Goal: Find specific fact: Find specific fact

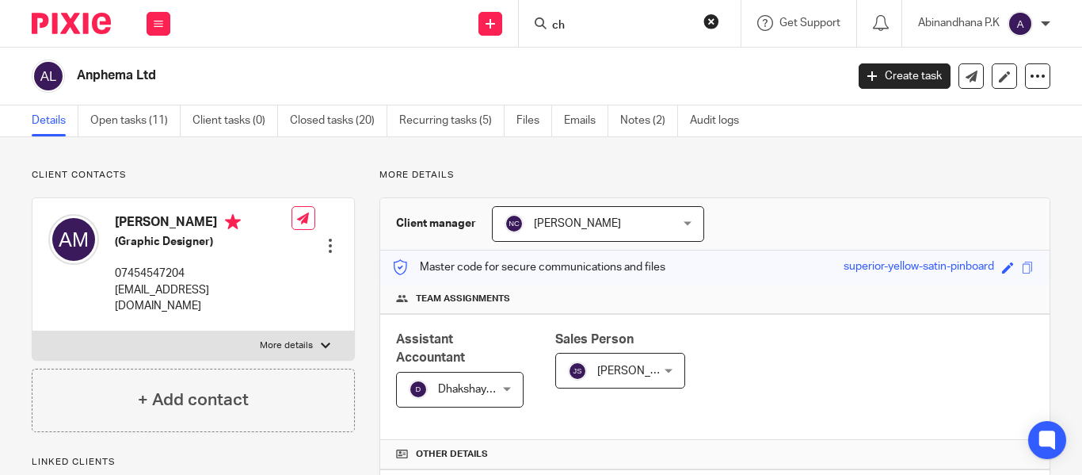
scroll to position [525, 0]
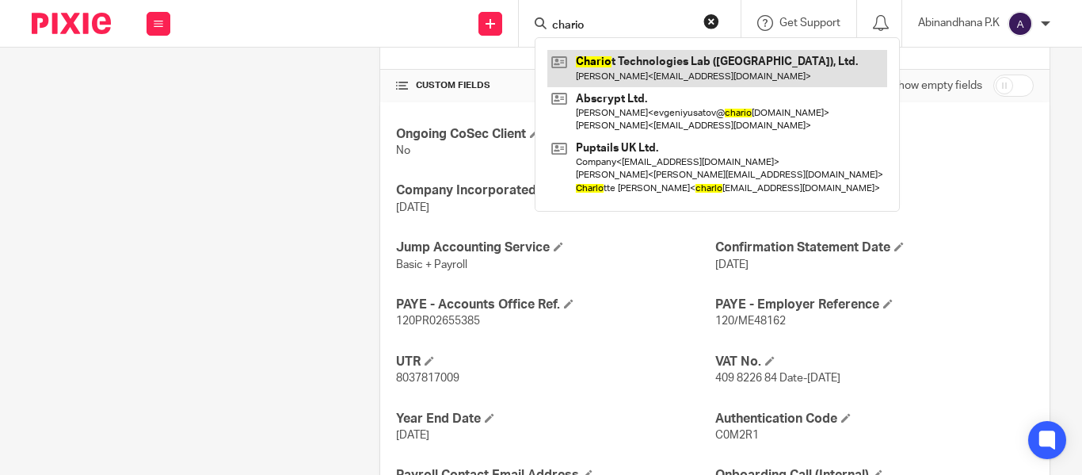
type input "chario"
click at [616, 71] on link at bounding box center [717, 68] width 340 height 36
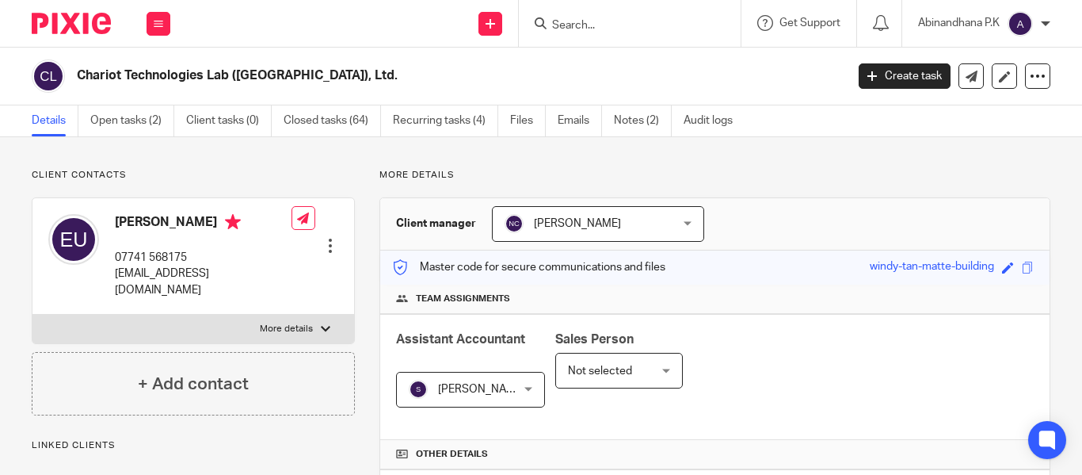
scroll to position [568, 0]
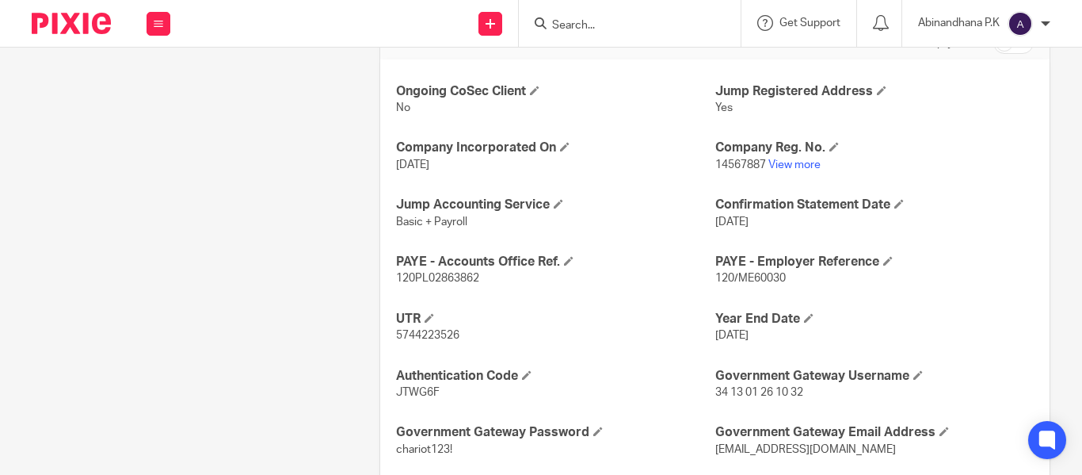
click at [743, 282] on span "120/ME60030" at bounding box center [750, 278] width 71 height 11
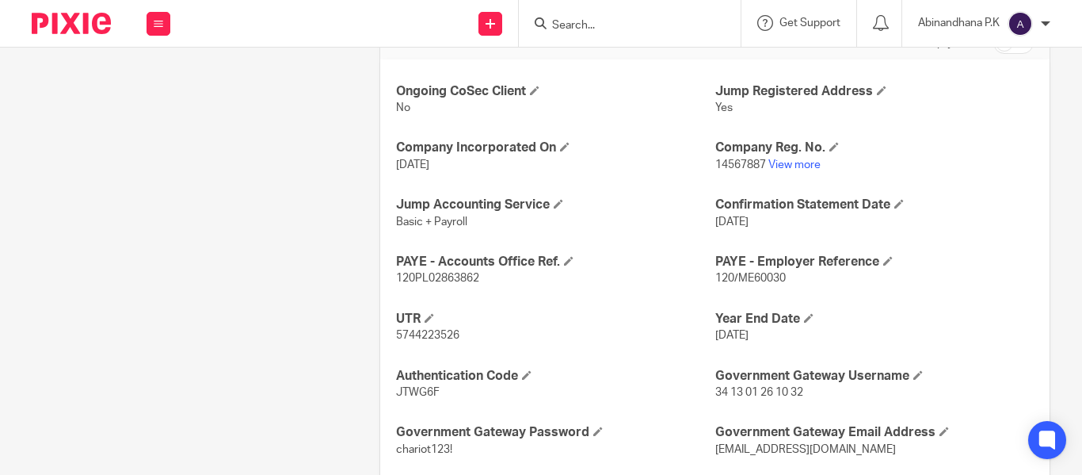
click at [467, 276] on span "120PL02863862" at bounding box center [437, 278] width 83 height 11
copy span "120PL02863862"
